Goal: Book appointment/travel/reservation

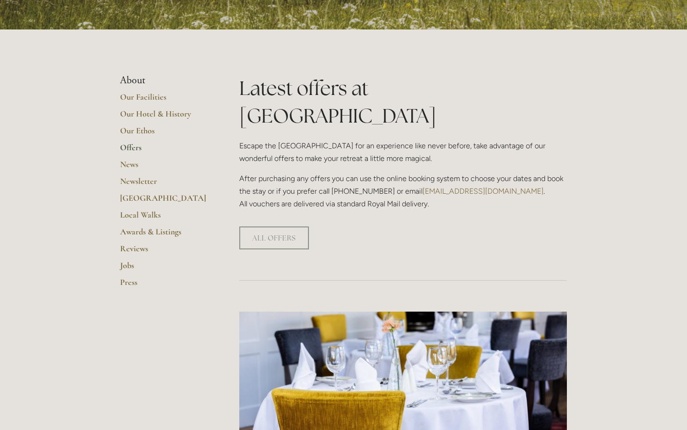
scroll to position [170, 0]
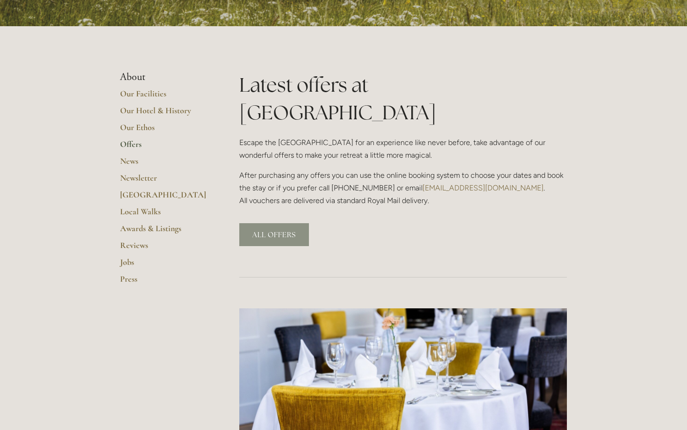
click at [265, 223] on link "ALL OFFERS" at bounding box center [274, 234] width 70 height 23
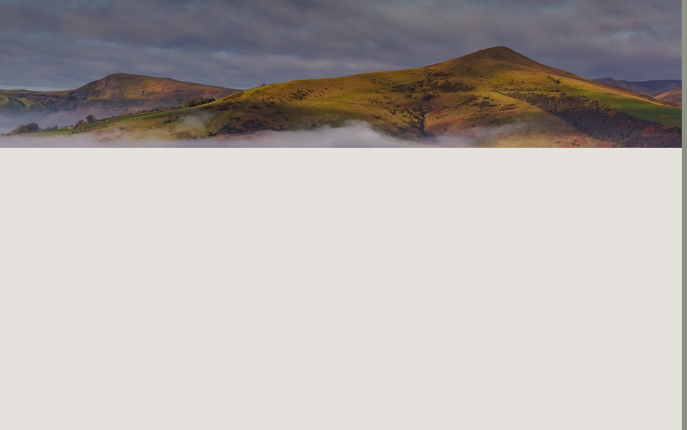
scroll to position [0, 5]
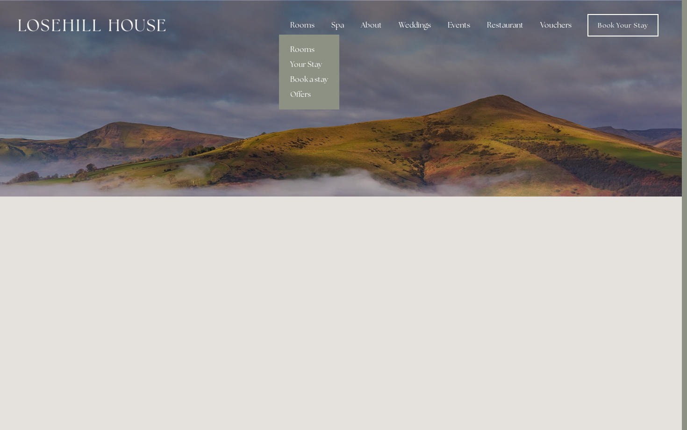
click at [301, 48] on link "Rooms" at bounding box center [309, 49] width 60 height 15
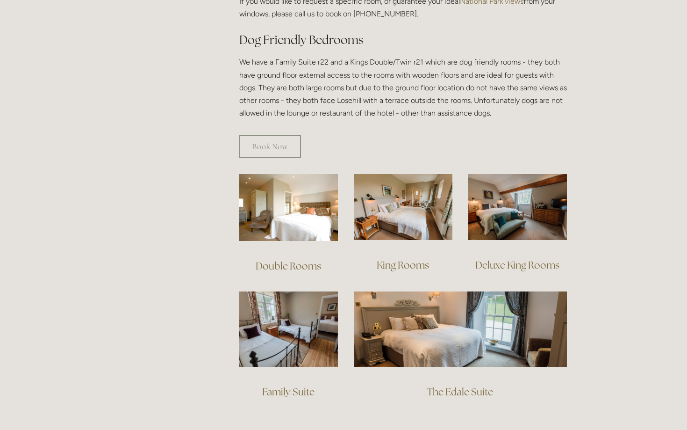
scroll to position [514, 0]
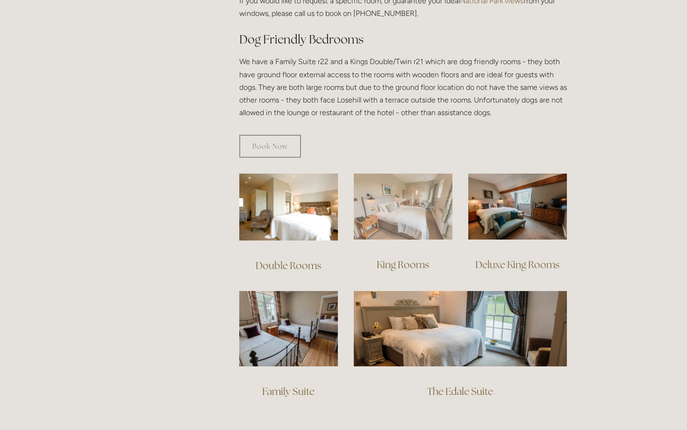
click at [391, 214] on img at bounding box center [403, 206] width 99 height 66
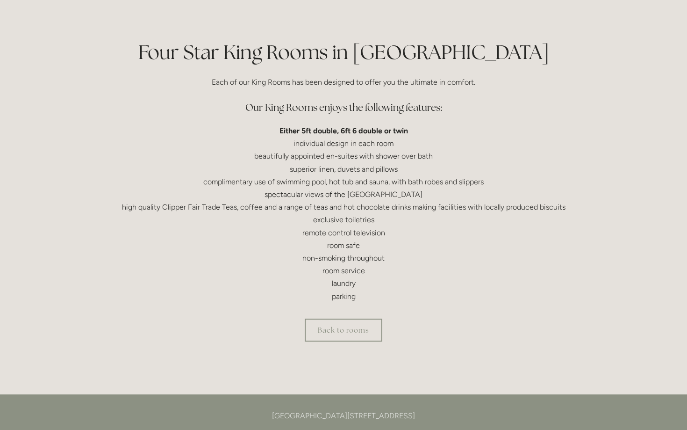
scroll to position [204, 0]
click at [332, 324] on link "Back to rooms" at bounding box center [344, 328] width 78 height 23
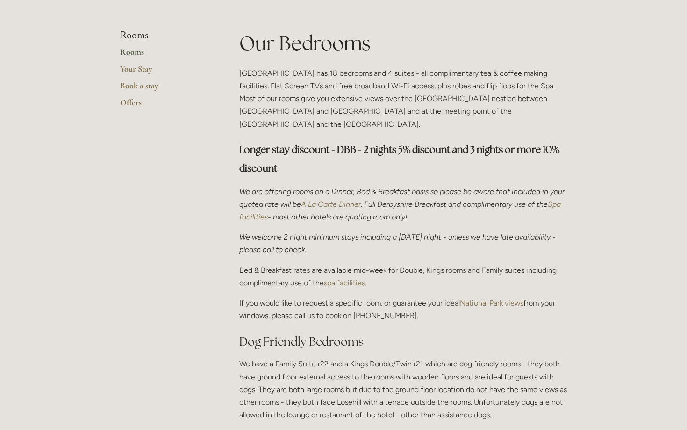
scroll to position [207, 0]
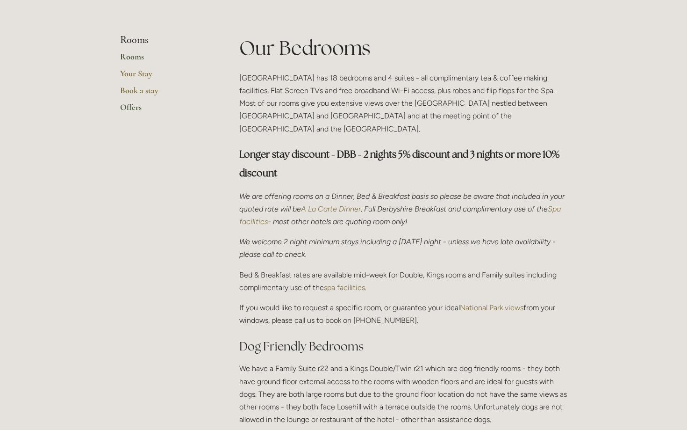
click at [128, 108] on link "Offers" at bounding box center [164, 110] width 89 height 17
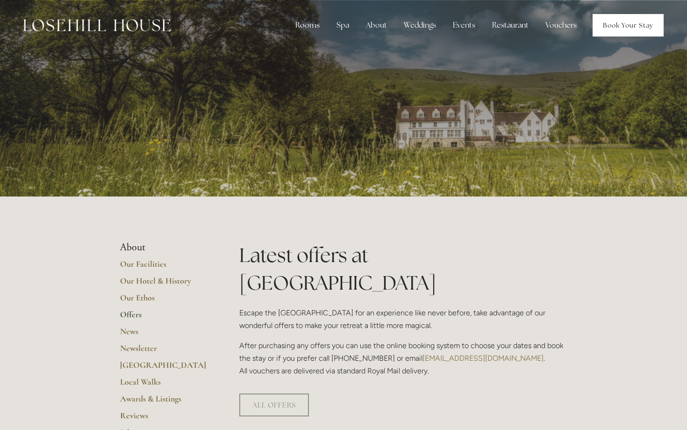
click at [621, 22] on link "Book Your Stay" at bounding box center [628, 25] width 71 height 22
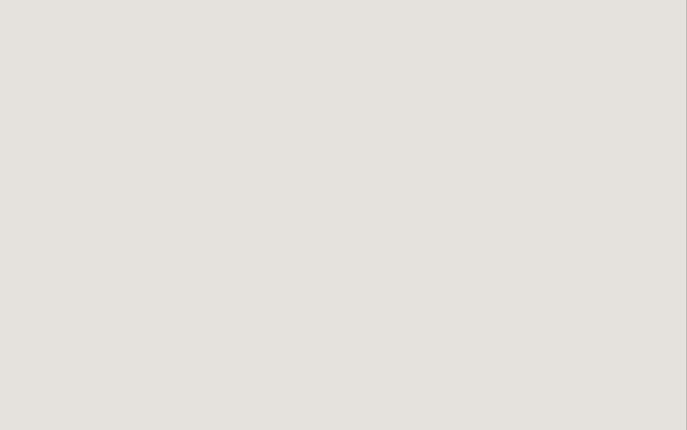
scroll to position [220, 0]
